Goal: Transaction & Acquisition: Purchase product/service

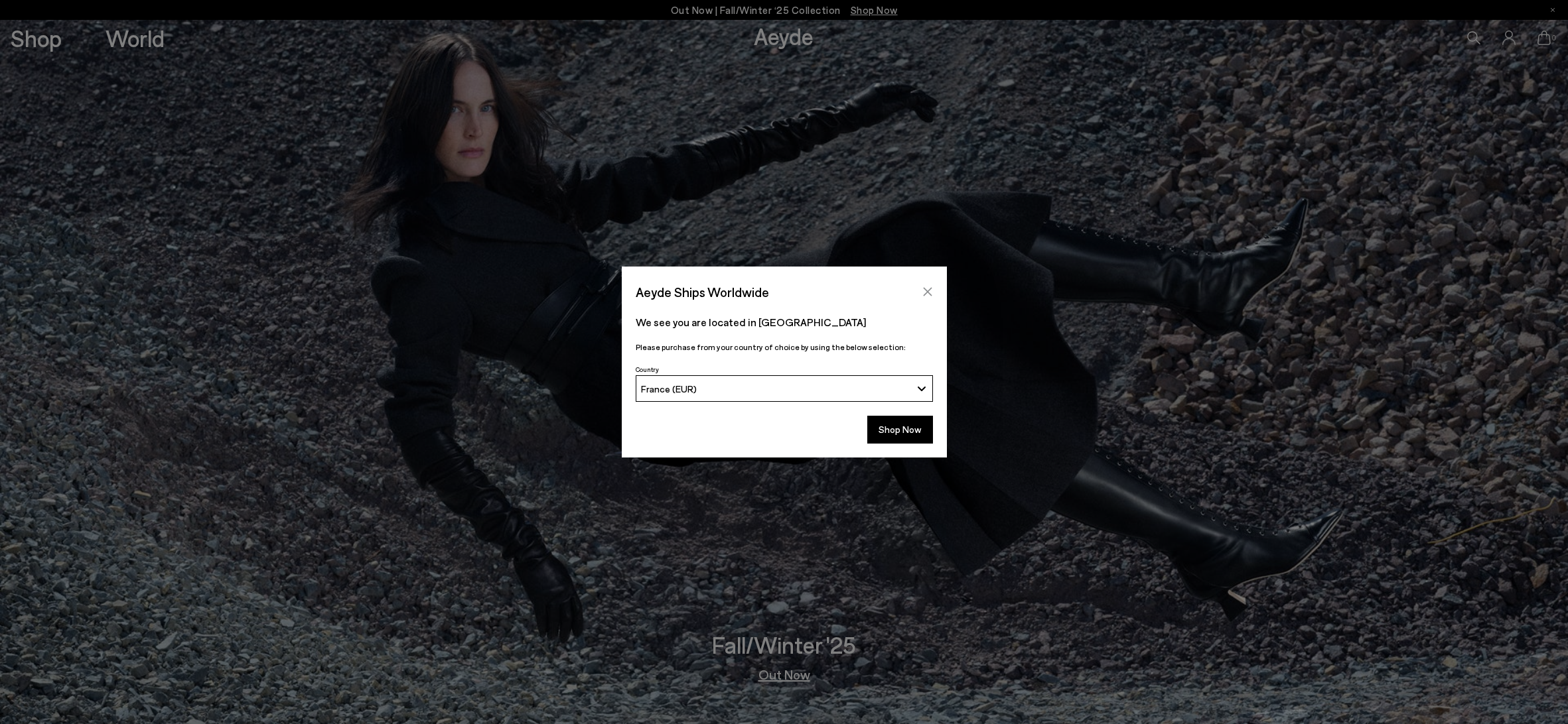
click at [929, 296] on icon "Close" at bounding box center [928, 292] width 11 height 11
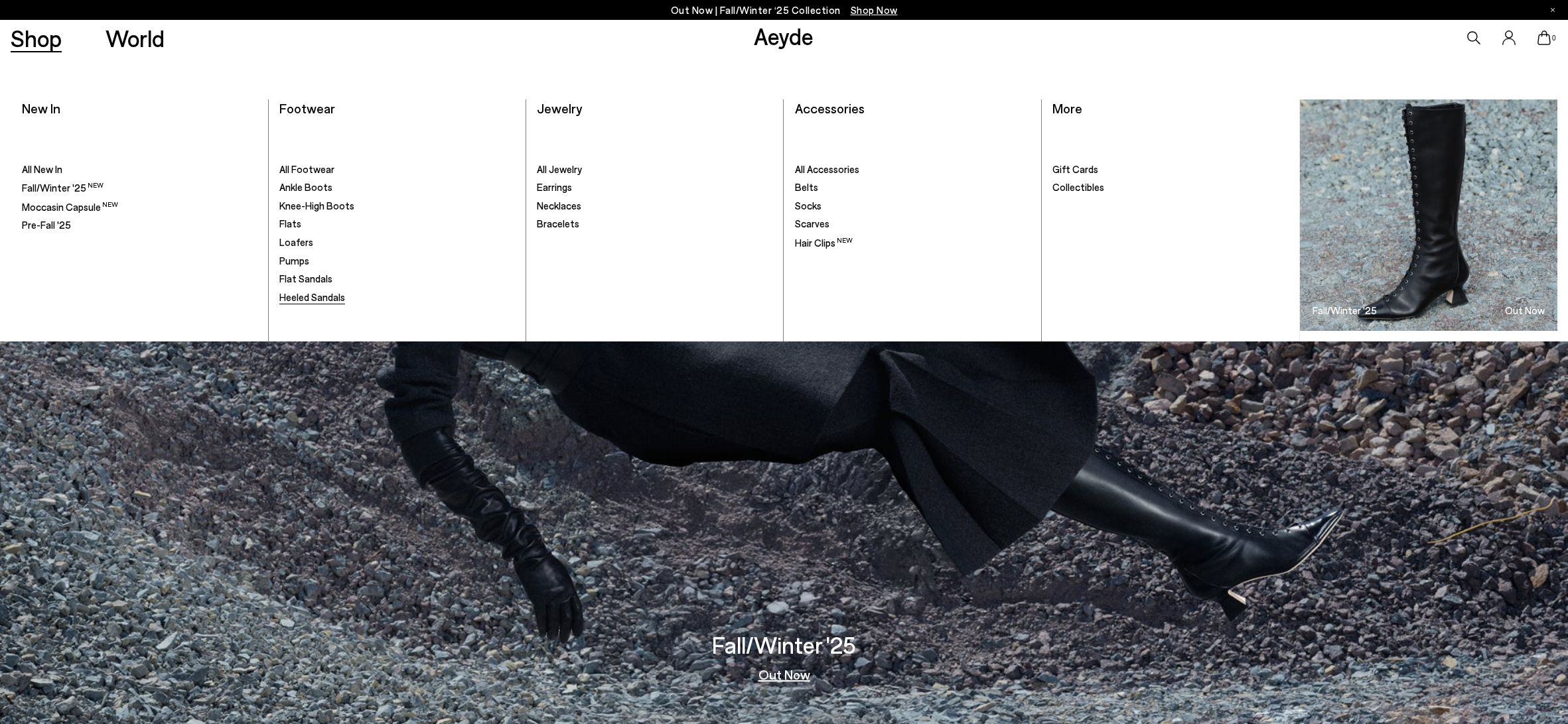
click at [303, 297] on span "Heeled Sandals" at bounding box center [312, 297] width 66 height 12
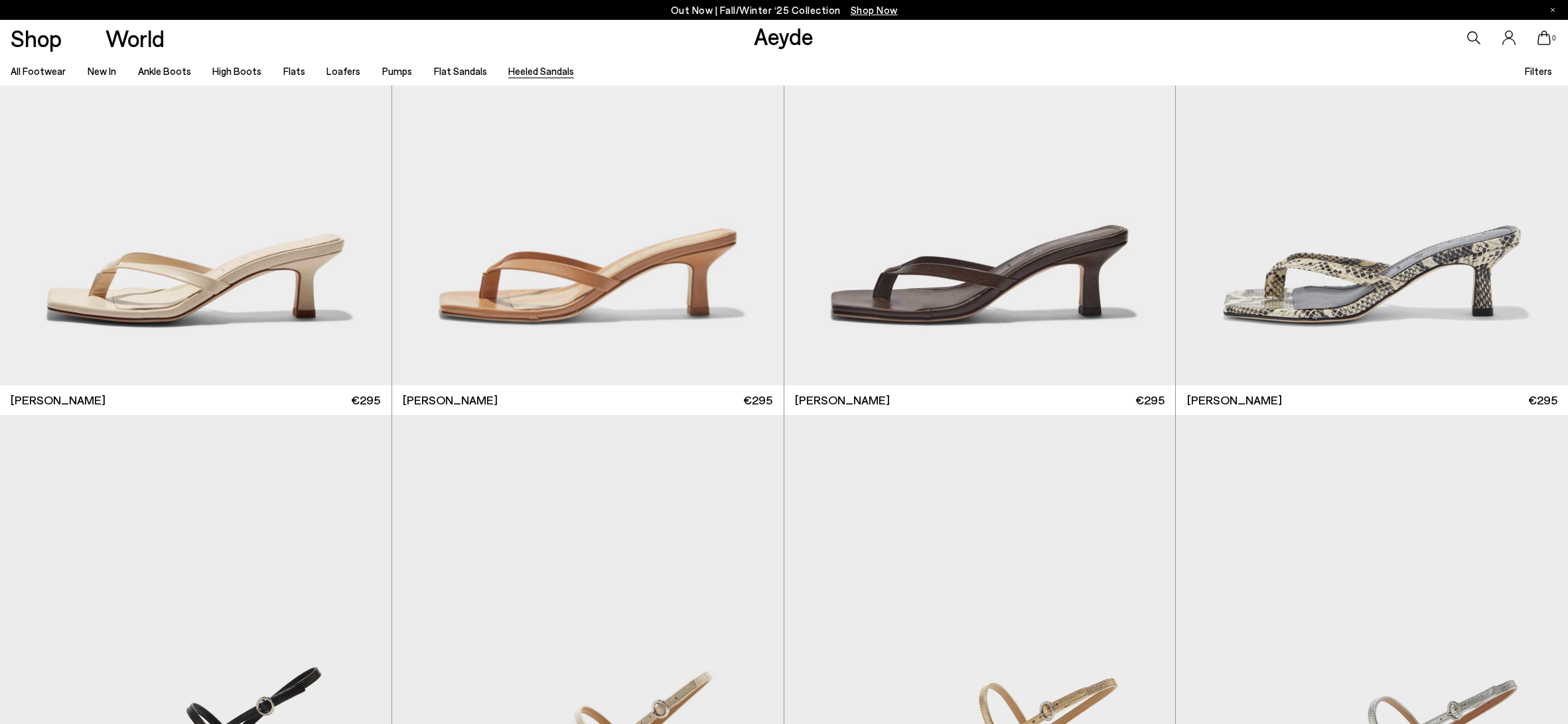
scroll to position [2158, 0]
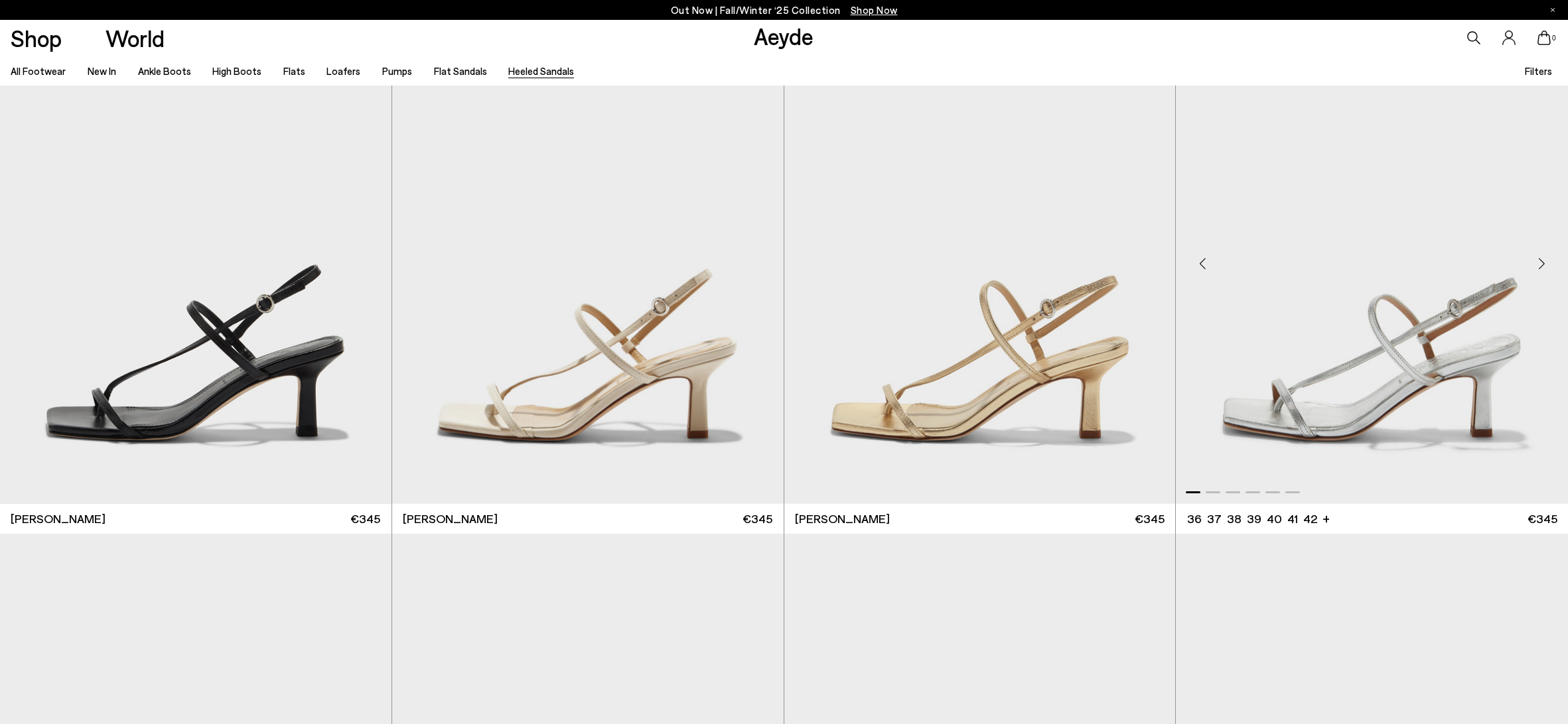
click at [1542, 266] on div "Next slide" at bounding box center [1541, 264] width 40 height 40
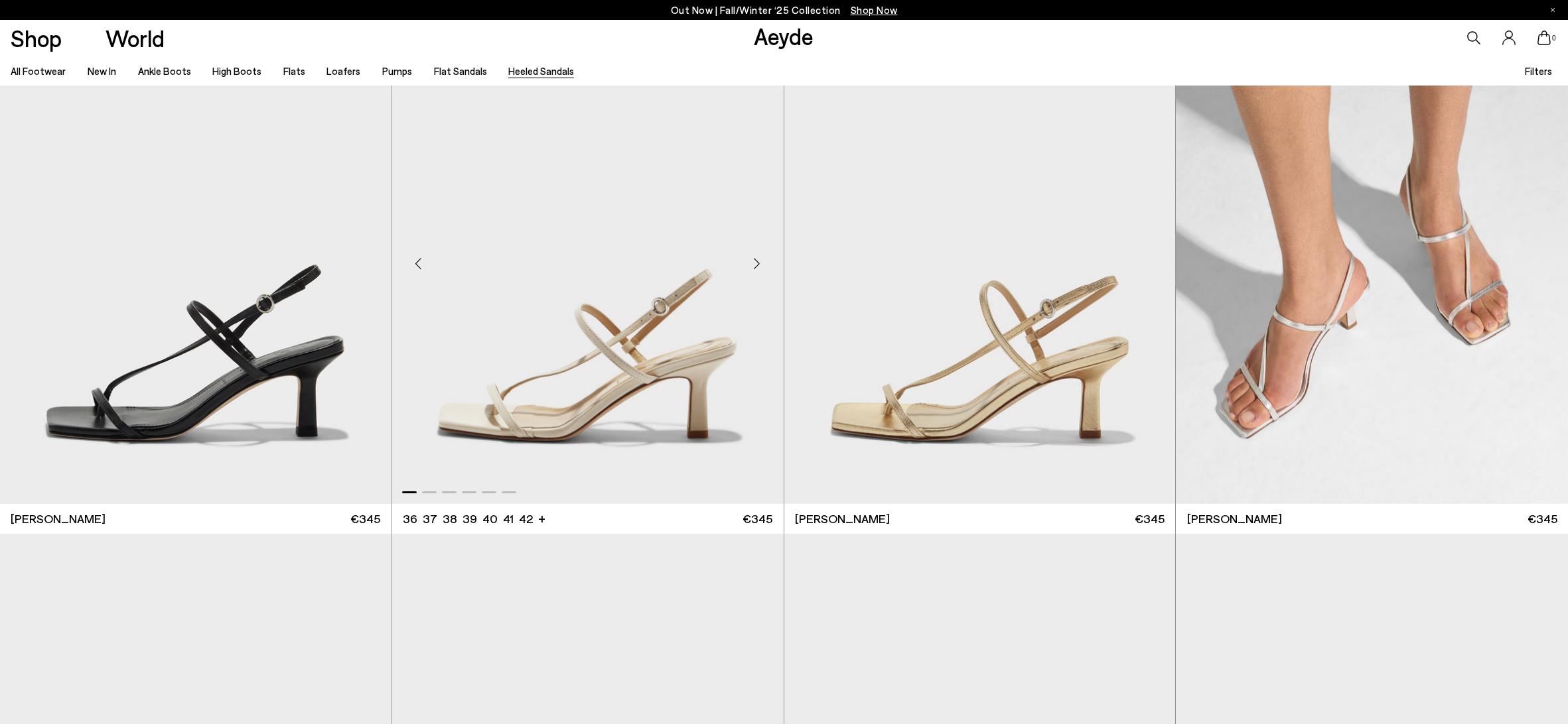
click at [756, 265] on div "Next slide" at bounding box center [757, 264] width 40 height 40
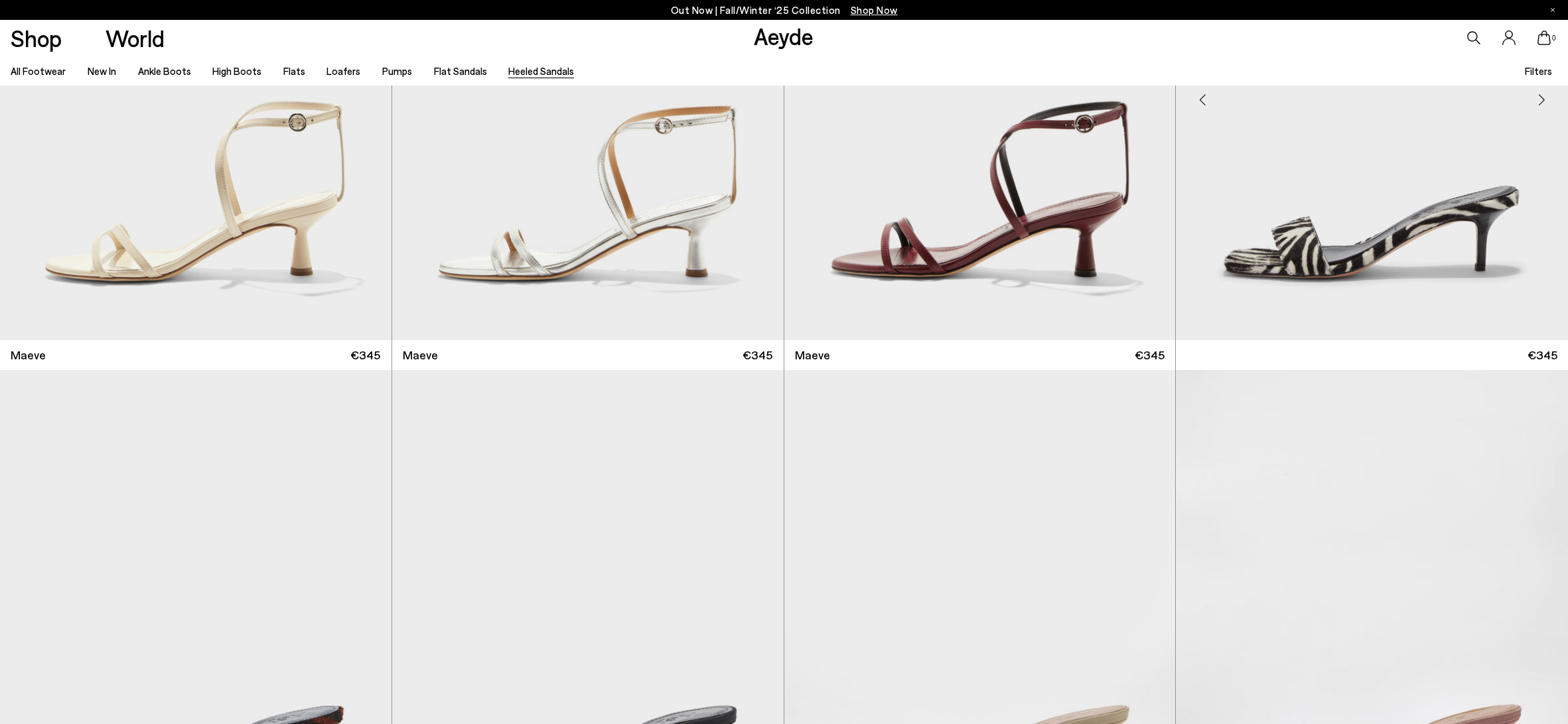
scroll to position [2837, 0]
